Goal: Task Accomplishment & Management: Use online tool/utility

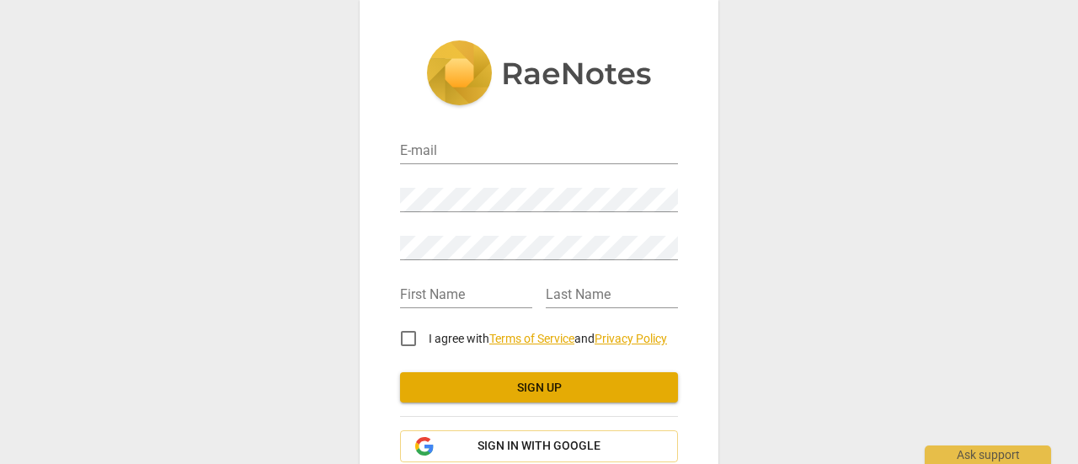
type input "[EMAIL_ADDRESS][DOMAIN_NAME]"
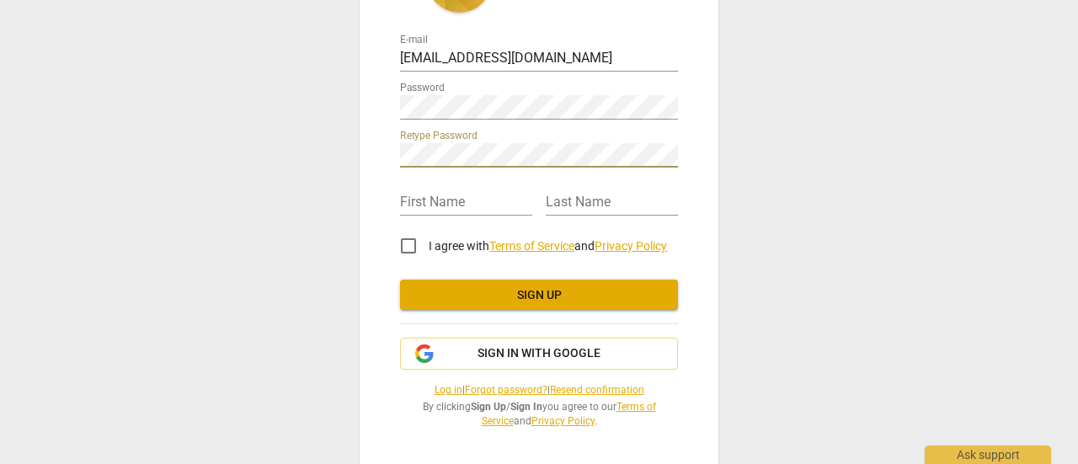
scroll to position [96, 0]
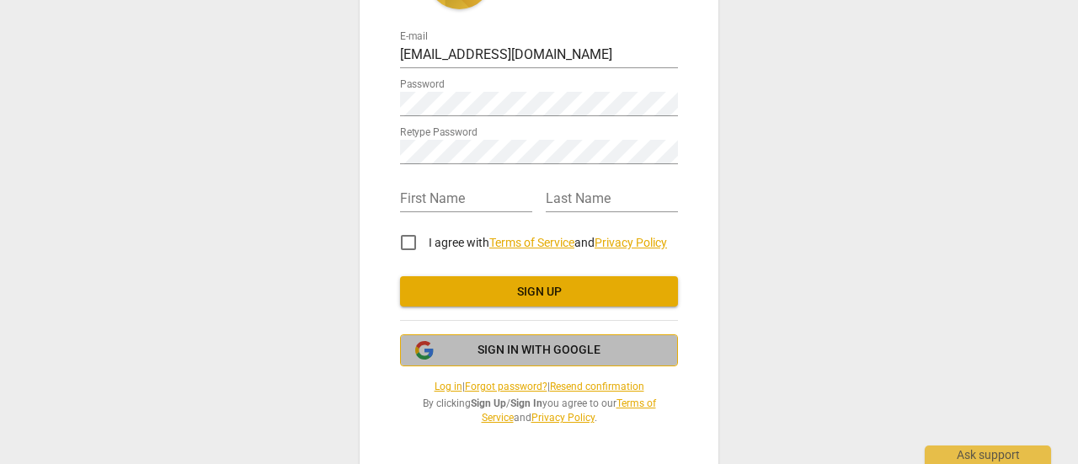
click at [497, 350] on span "Sign in with Google" at bounding box center [539, 350] width 123 height 17
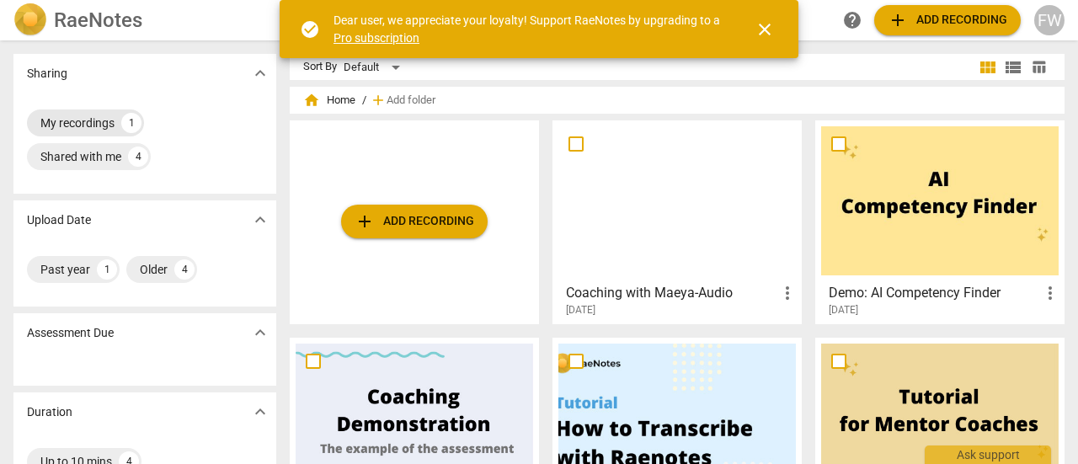
click at [109, 124] on div "My recordings" at bounding box center [77, 123] width 74 height 17
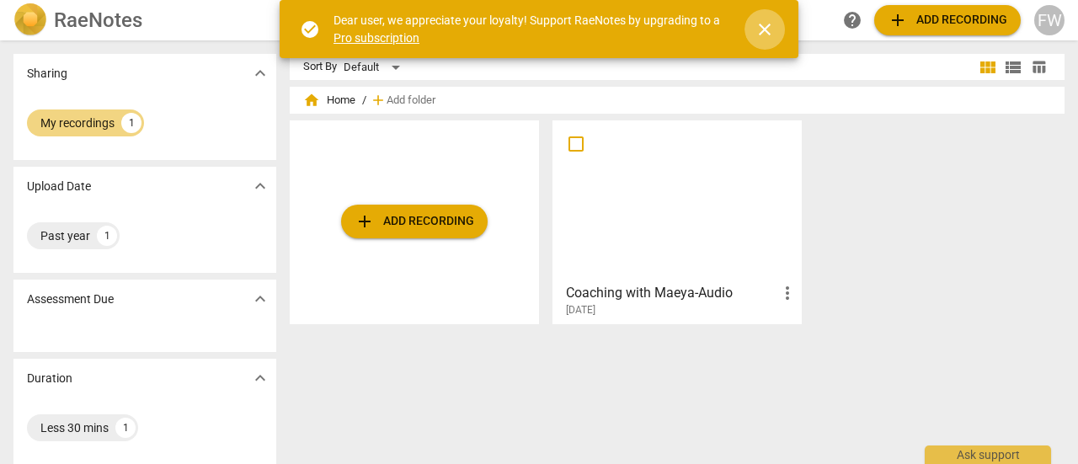
click at [778, 35] on span "close" at bounding box center [765, 29] width 40 height 20
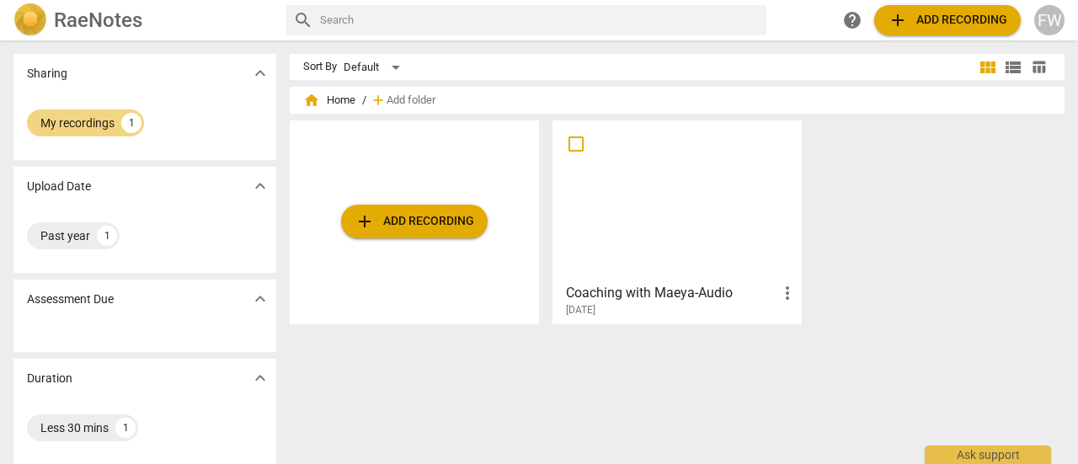
click at [938, 13] on span "add Add recording" at bounding box center [948, 20] width 120 height 20
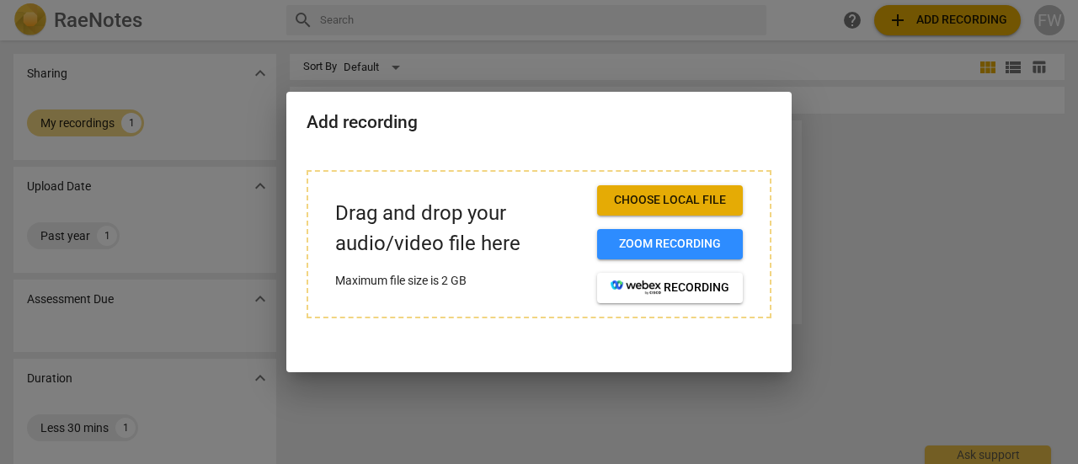
click at [697, 200] on span "Choose local file" at bounding box center [670, 200] width 119 height 17
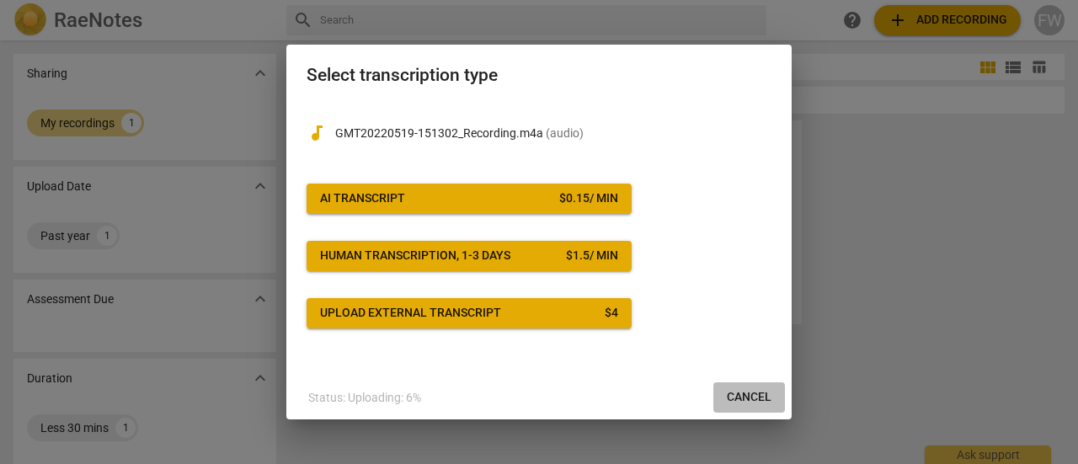
click at [754, 400] on span "Cancel" at bounding box center [749, 397] width 45 height 17
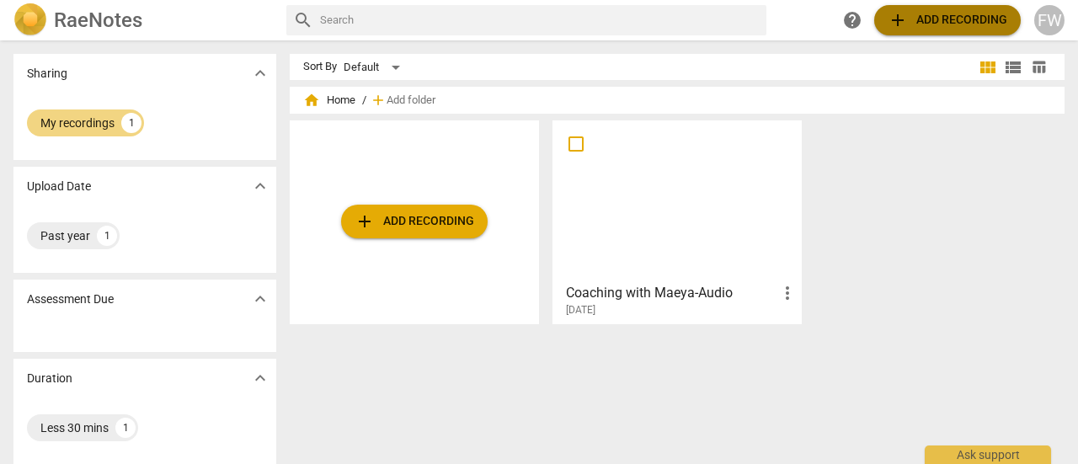
click at [935, 23] on span "add Add recording" at bounding box center [948, 20] width 120 height 20
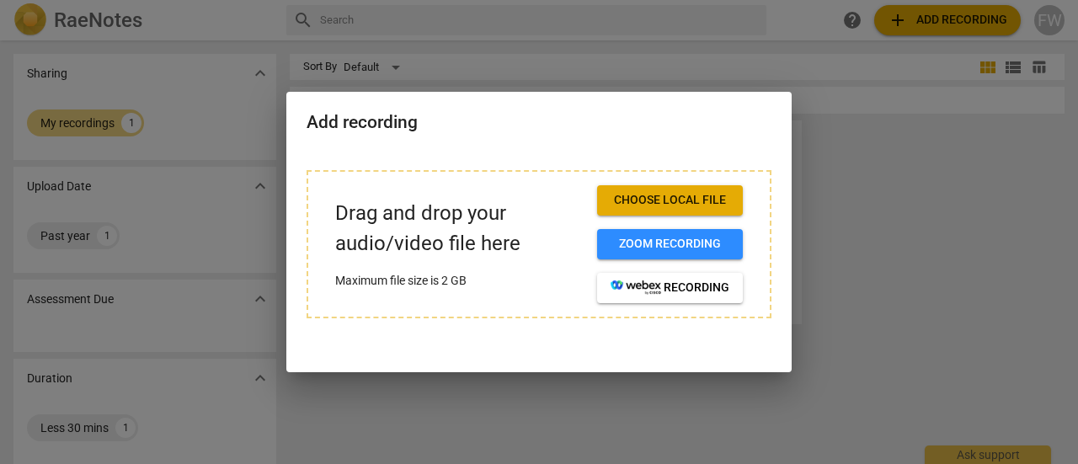
click at [874, 208] on div at bounding box center [539, 232] width 1078 height 464
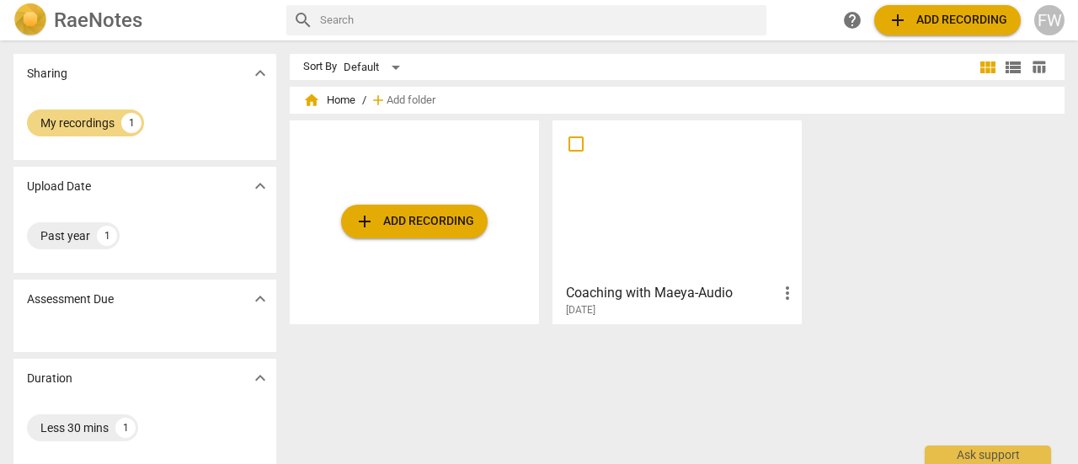
click at [911, 29] on span "add Add recording" at bounding box center [948, 20] width 120 height 20
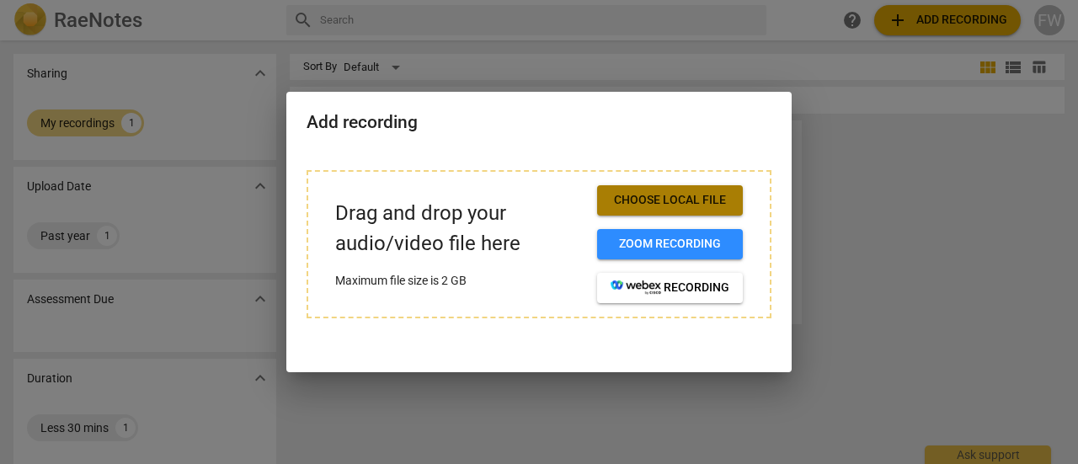
click at [702, 205] on span "Choose local file" at bounding box center [670, 200] width 119 height 17
click at [697, 206] on span "Choose local file" at bounding box center [670, 200] width 119 height 17
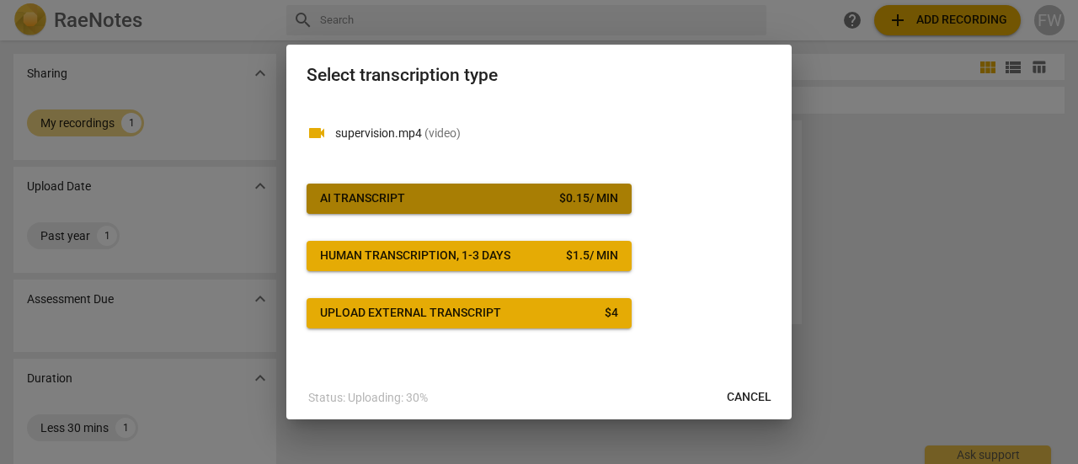
click at [569, 201] on div "$ 0.15 / min" at bounding box center [588, 198] width 59 height 17
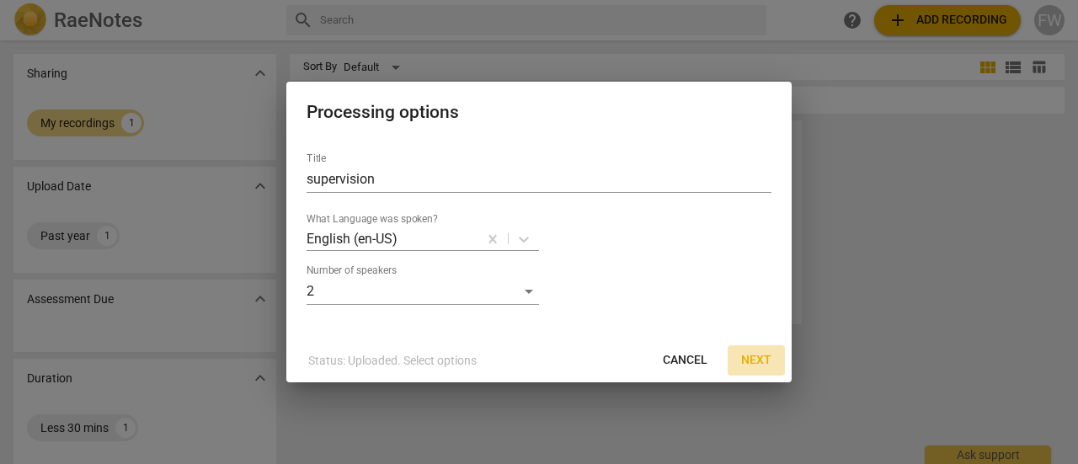
click at [765, 363] on span "Next" at bounding box center [756, 360] width 30 height 17
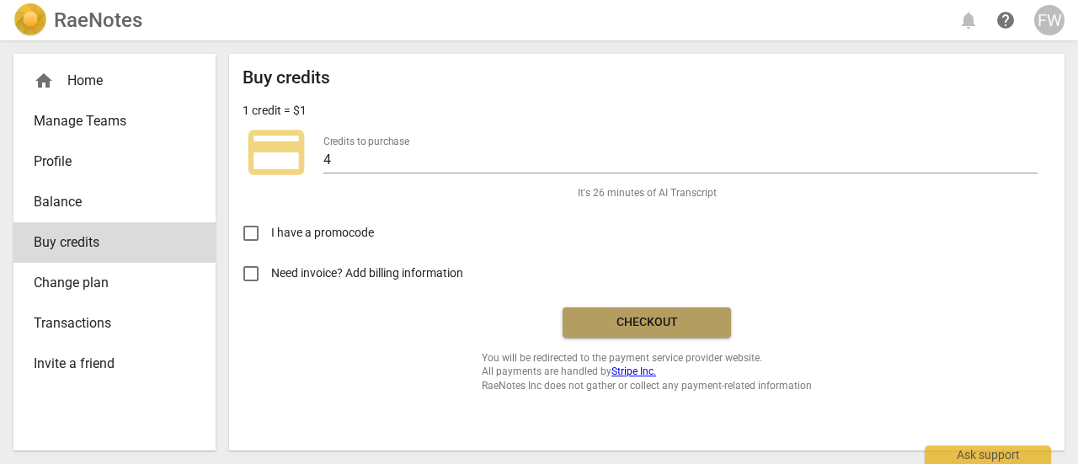
click at [598, 327] on span "Checkout" at bounding box center [646, 322] width 141 height 17
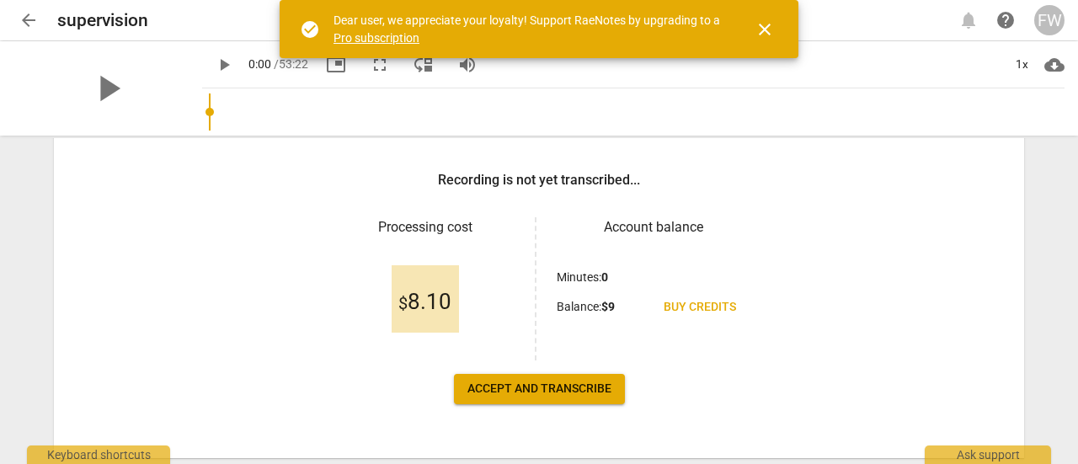
scroll to position [253, 0]
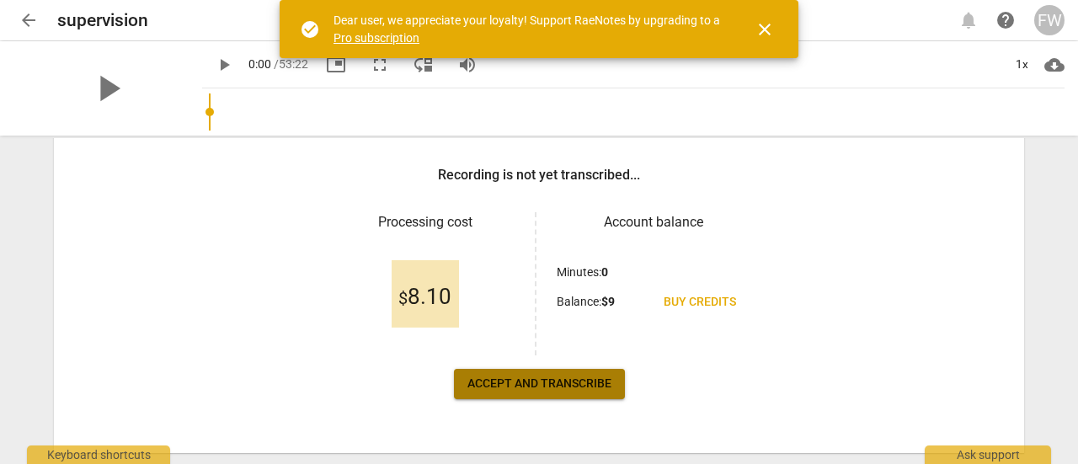
click at [588, 381] on span "Accept and transcribe" at bounding box center [539, 384] width 144 height 17
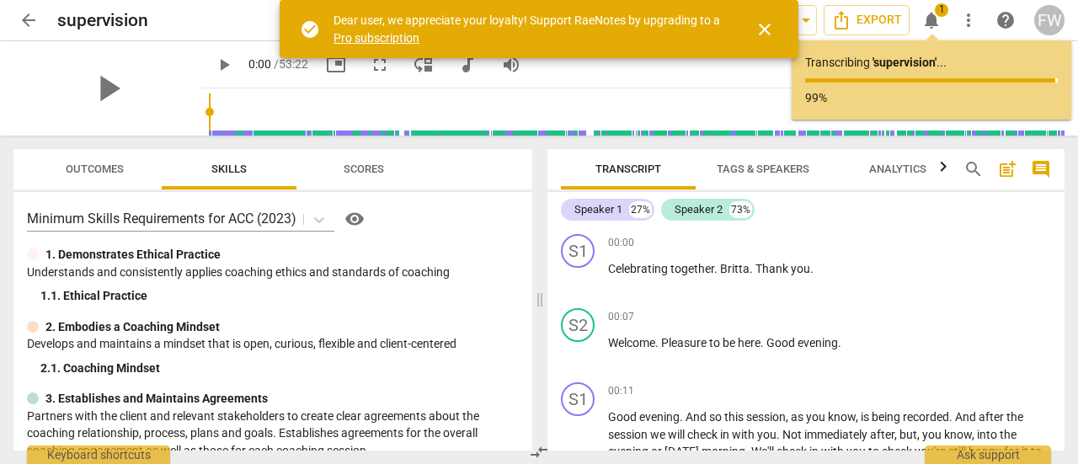
click at [765, 29] on span "close" at bounding box center [765, 29] width 20 height 20
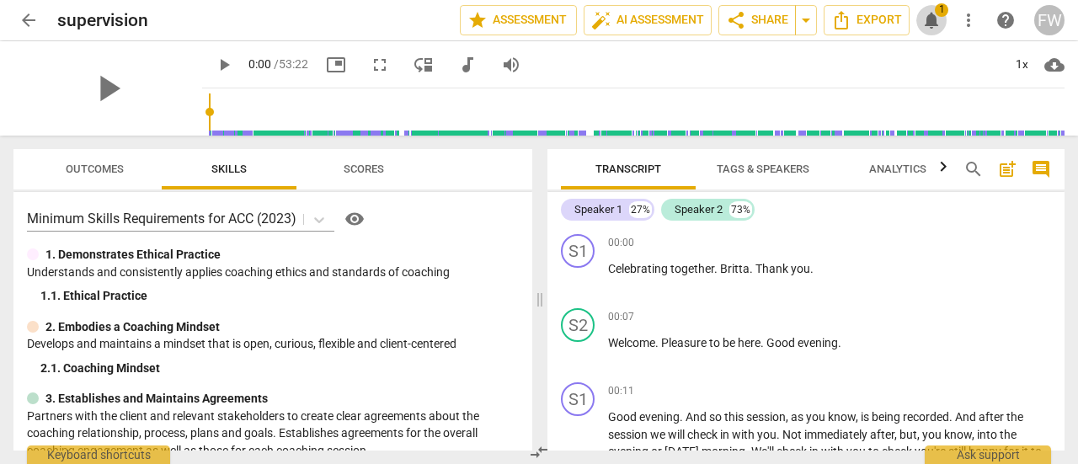
click at [935, 18] on span "notifications" at bounding box center [931, 20] width 20 height 20
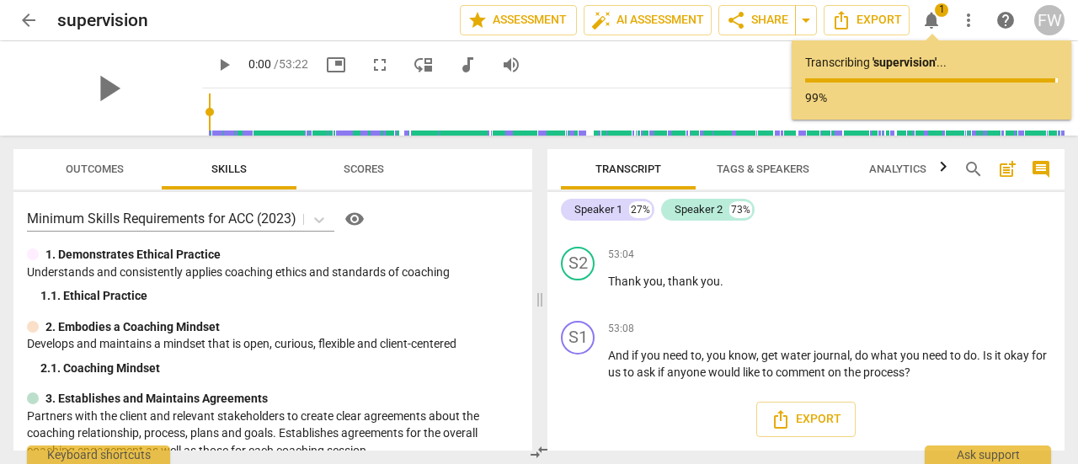
scroll to position [14628, 0]
click at [805, 414] on span "Export" at bounding box center [806, 419] width 71 height 20
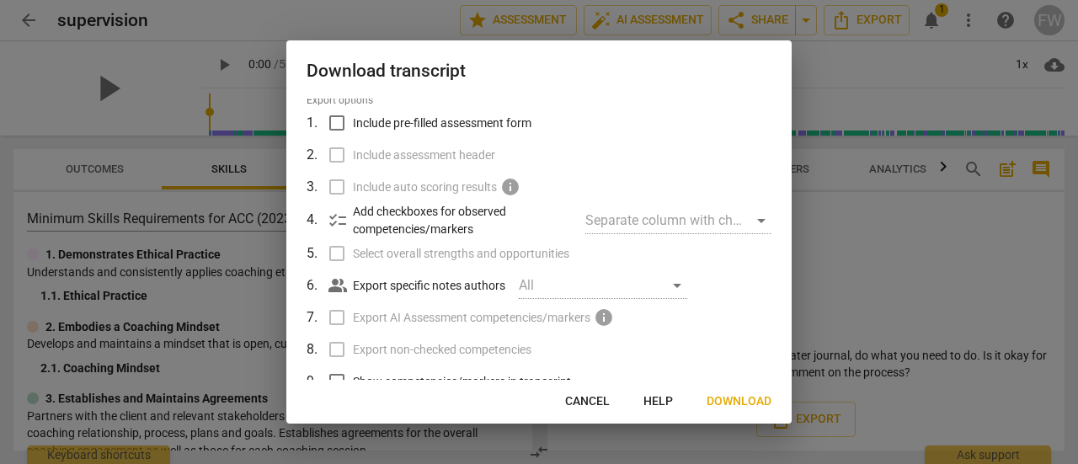
scroll to position [84, 0]
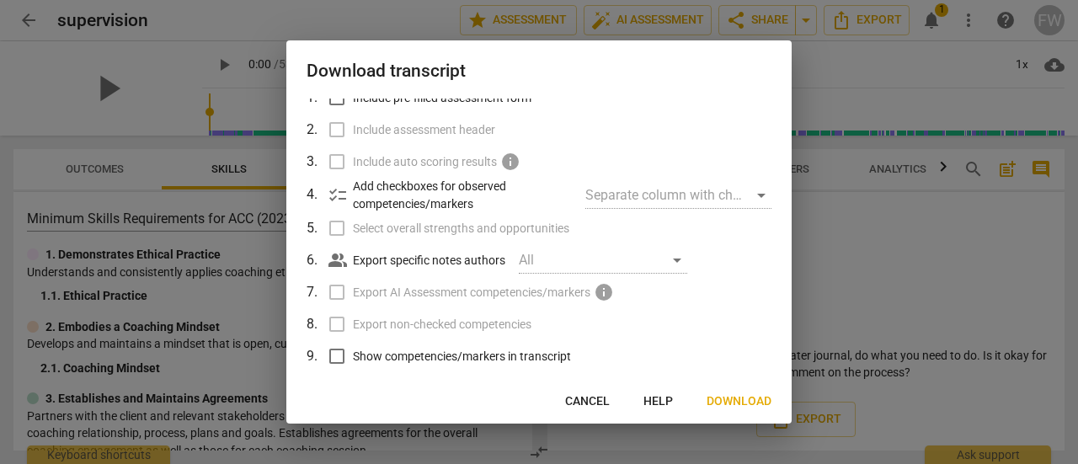
click at [682, 263] on div "All" at bounding box center [603, 260] width 168 height 27
click at [677, 263] on div "All" at bounding box center [603, 260] width 168 height 27
click at [344, 360] on input "Show competencies/markers in transcript" at bounding box center [337, 356] width 32 height 32
checkbox input "true"
click at [744, 403] on span "Download" at bounding box center [739, 401] width 65 height 17
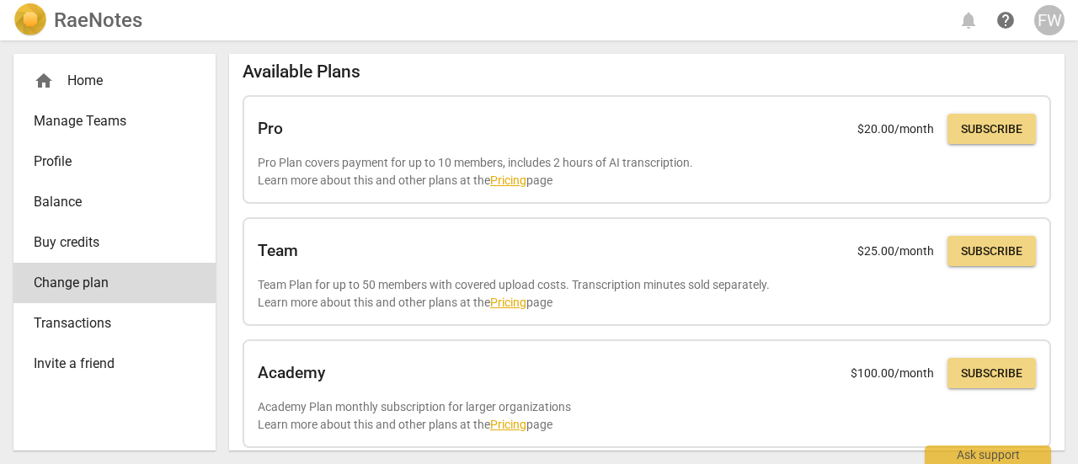
scroll to position [168, 0]
